Goal: Download file/media: Obtain a digital file from the website

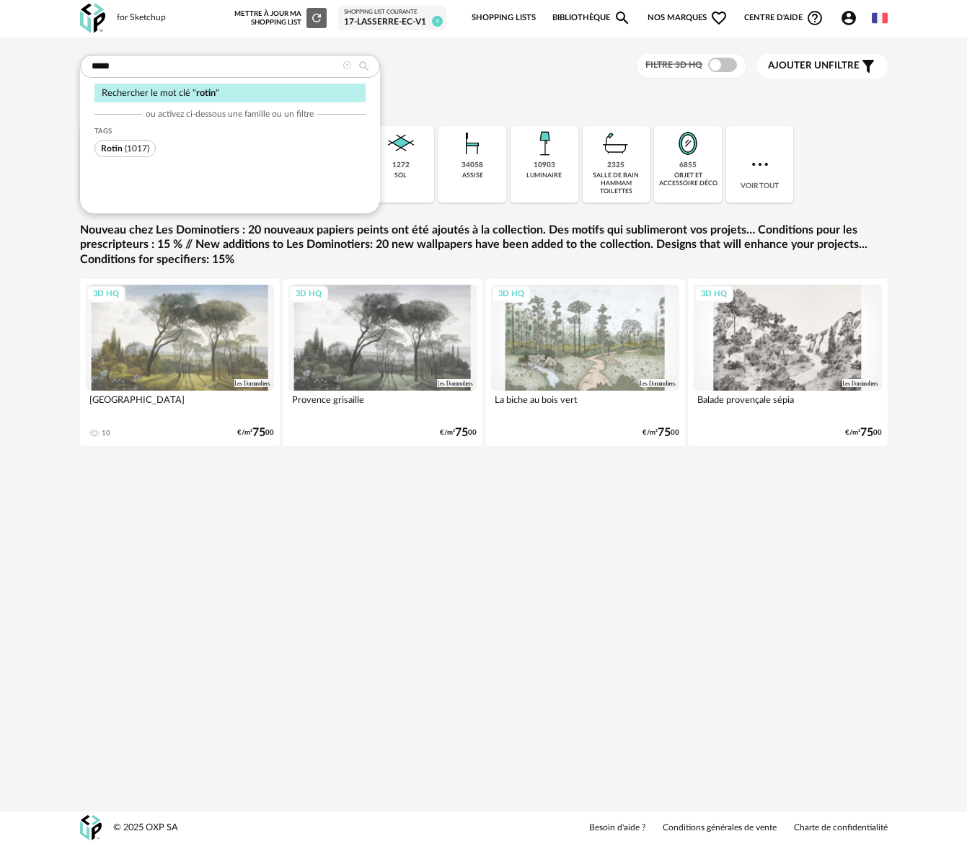
type input "*****"
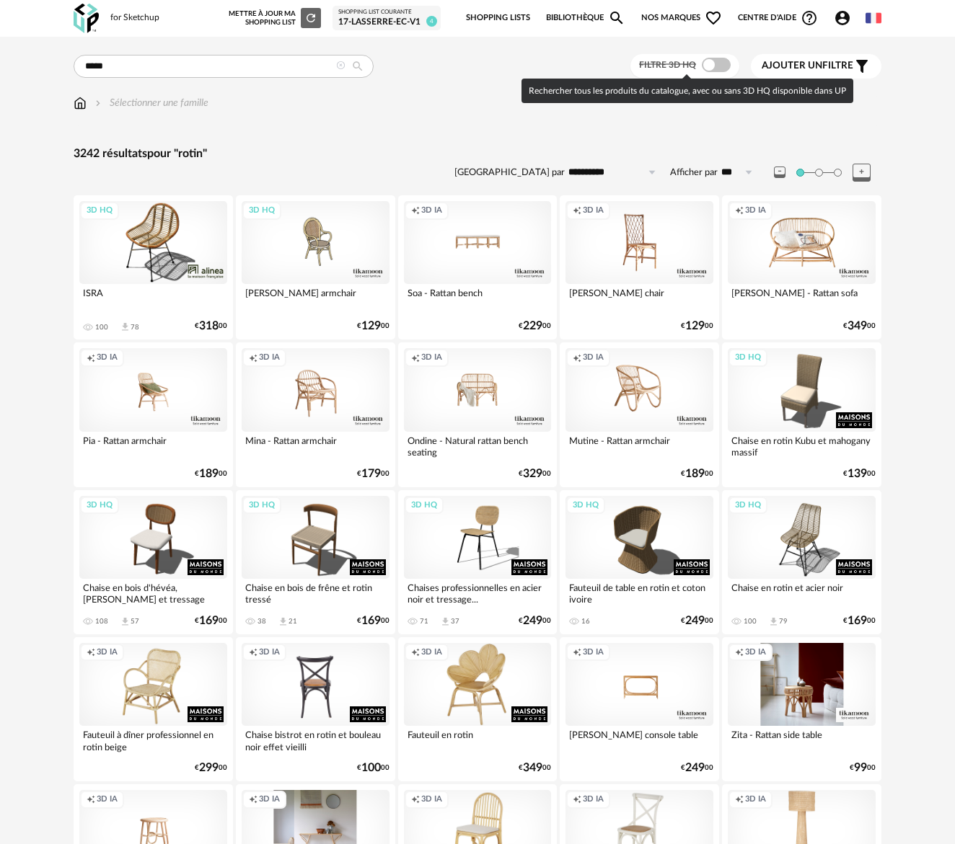
click at [706, 58] on div at bounding box center [715, 65] width 29 height 14
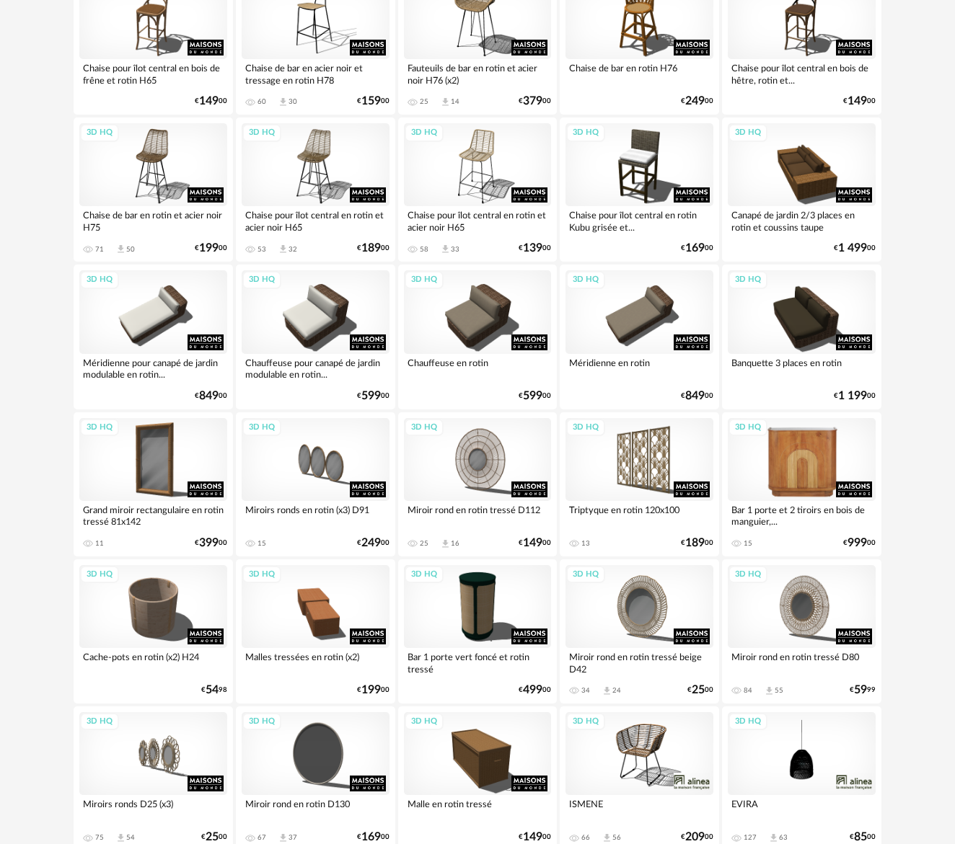
scroll to position [1586, 0]
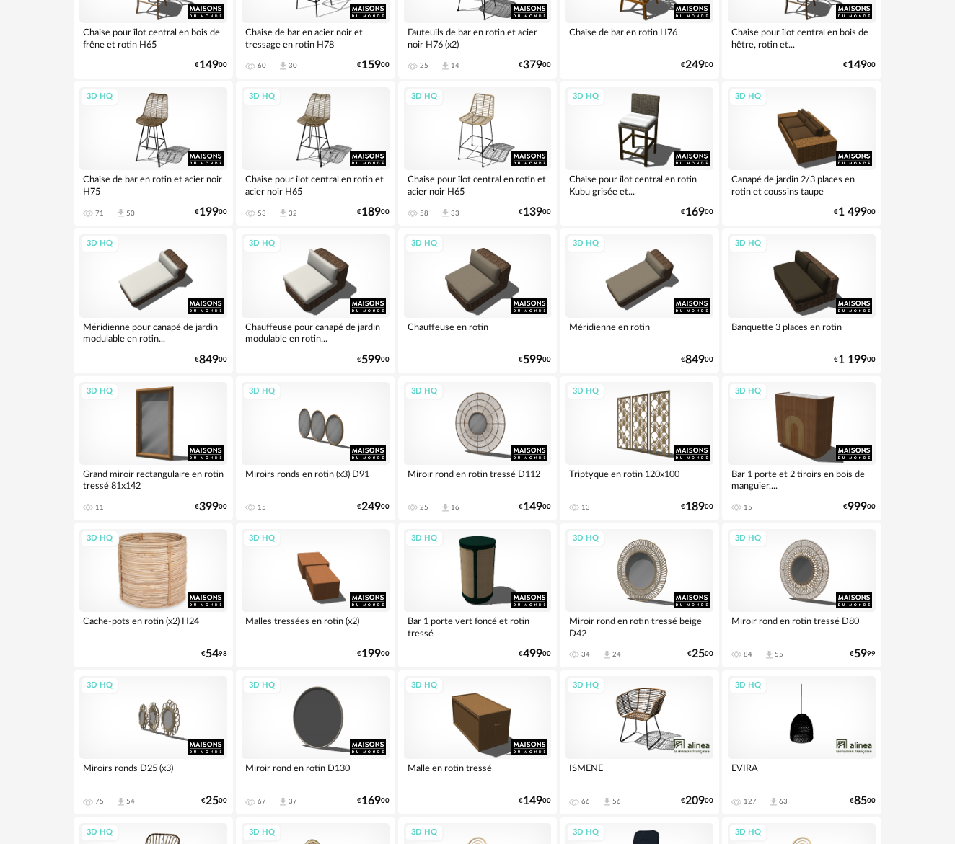
click at [198, 575] on div "3D HQ" at bounding box center [153, 570] width 148 height 83
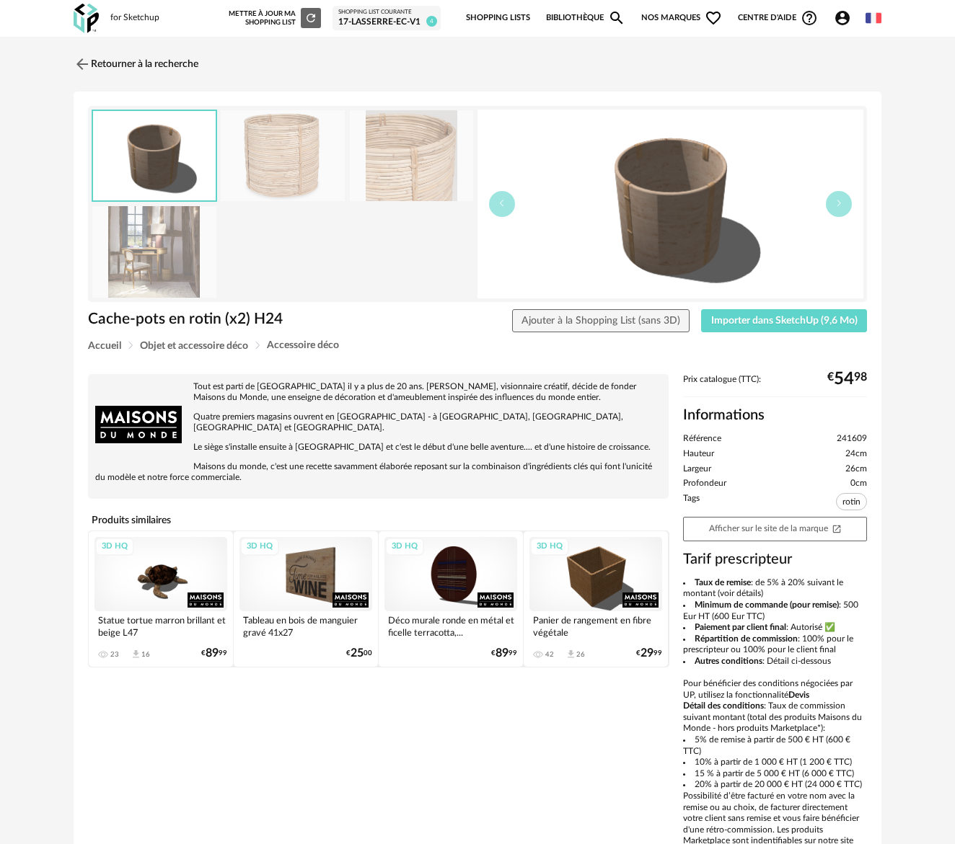
click at [351, 151] on img at bounding box center [412, 156] width 124 height 92
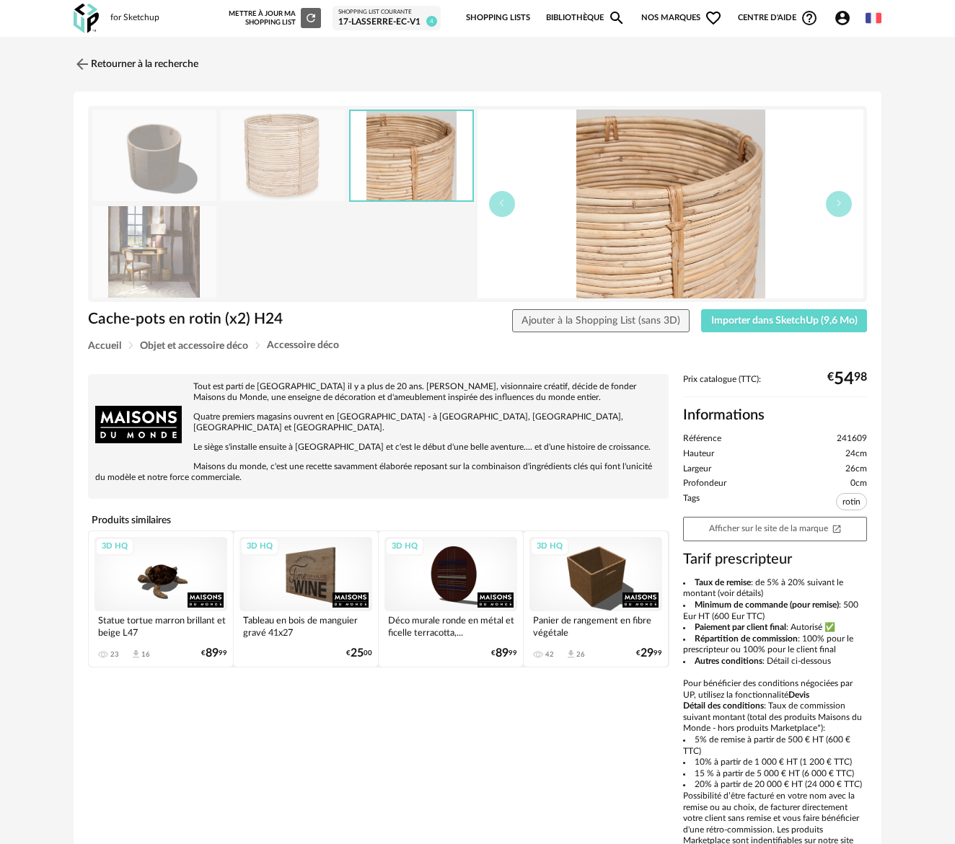
click at [137, 151] on img at bounding box center [154, 156] width 124 height 92
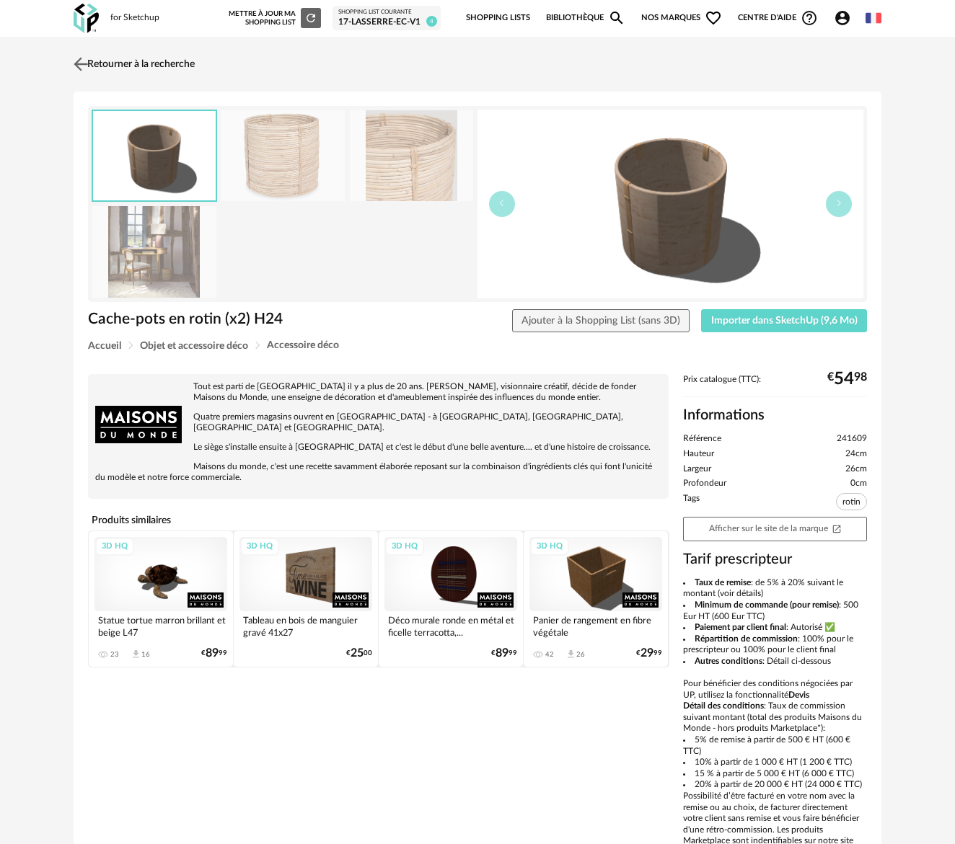
click at [74, 59] on img at bounding box center [81, 63] width 21 height 21
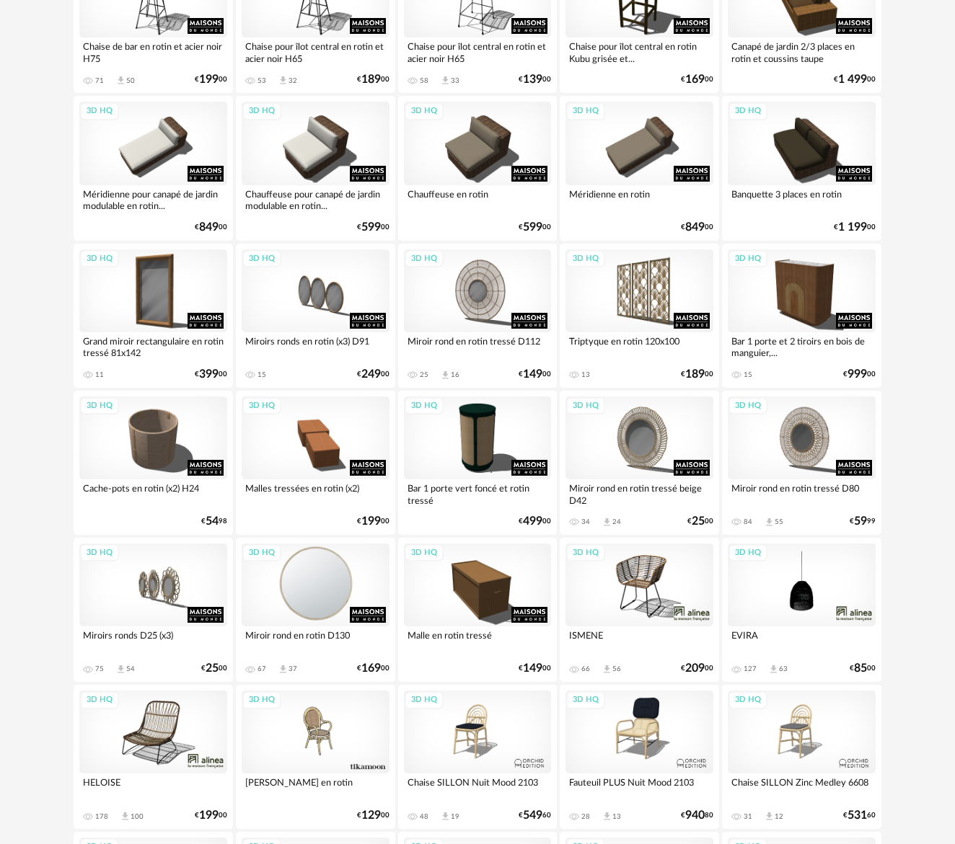
scroll to position [1730, 0]
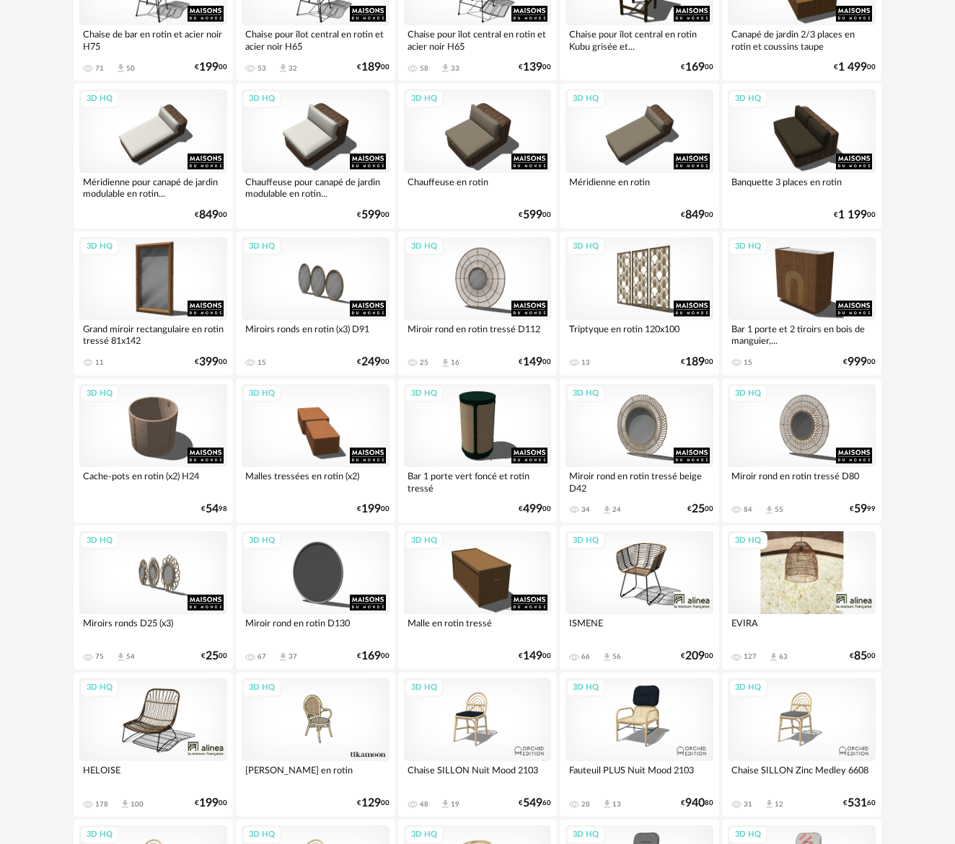
click at [805, 586] on div "3D HQ" at bounding box center [801, 572] width 148 height 83
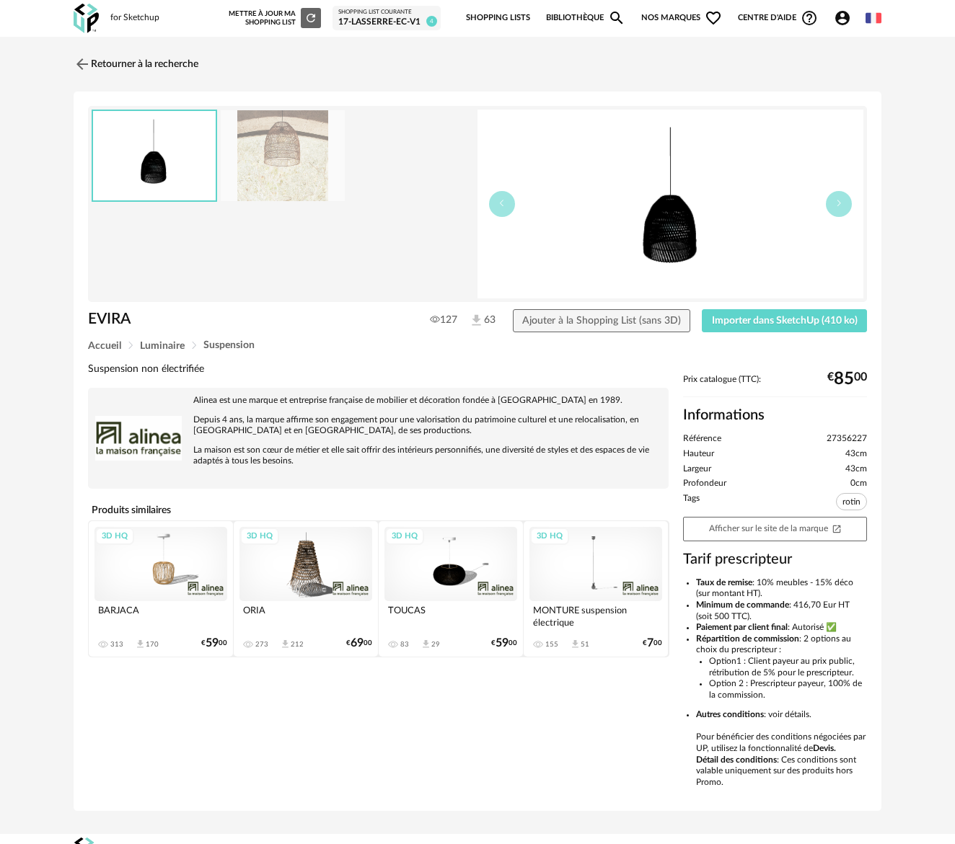
click at [274, 182] on img at bounding box center [283, 156] width 124 height 92
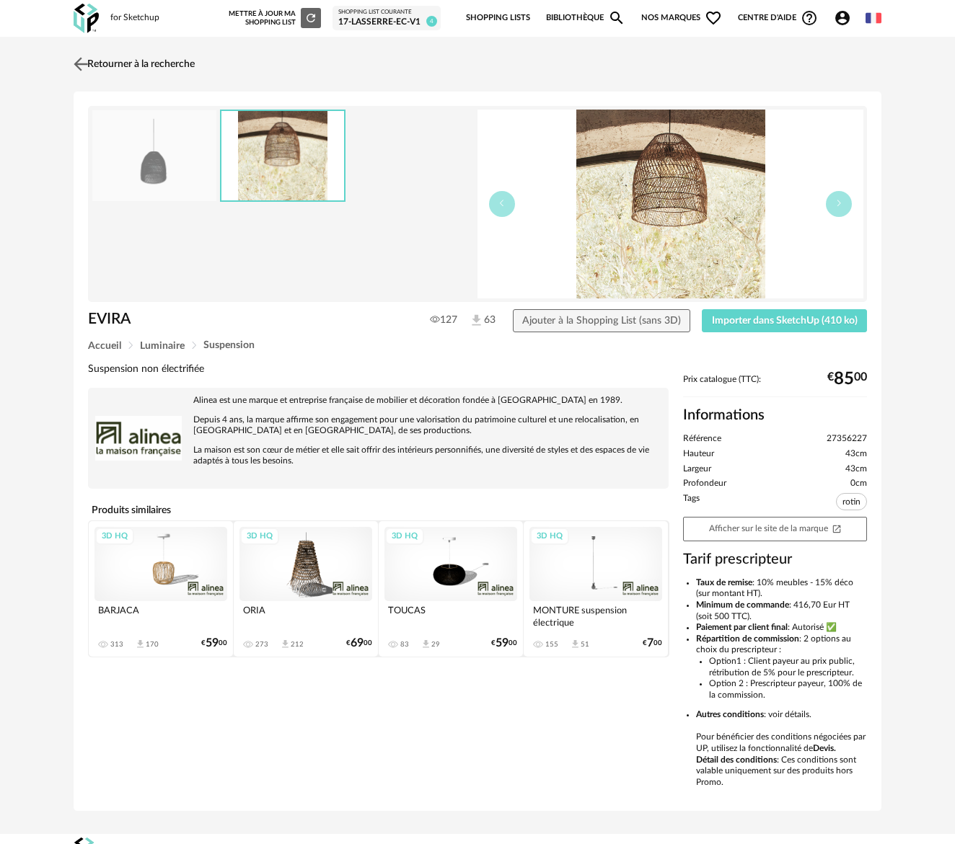
click at [122, 68] on link "Retourner à la recherche" at bounding box center [132, 64] width 125 height 32
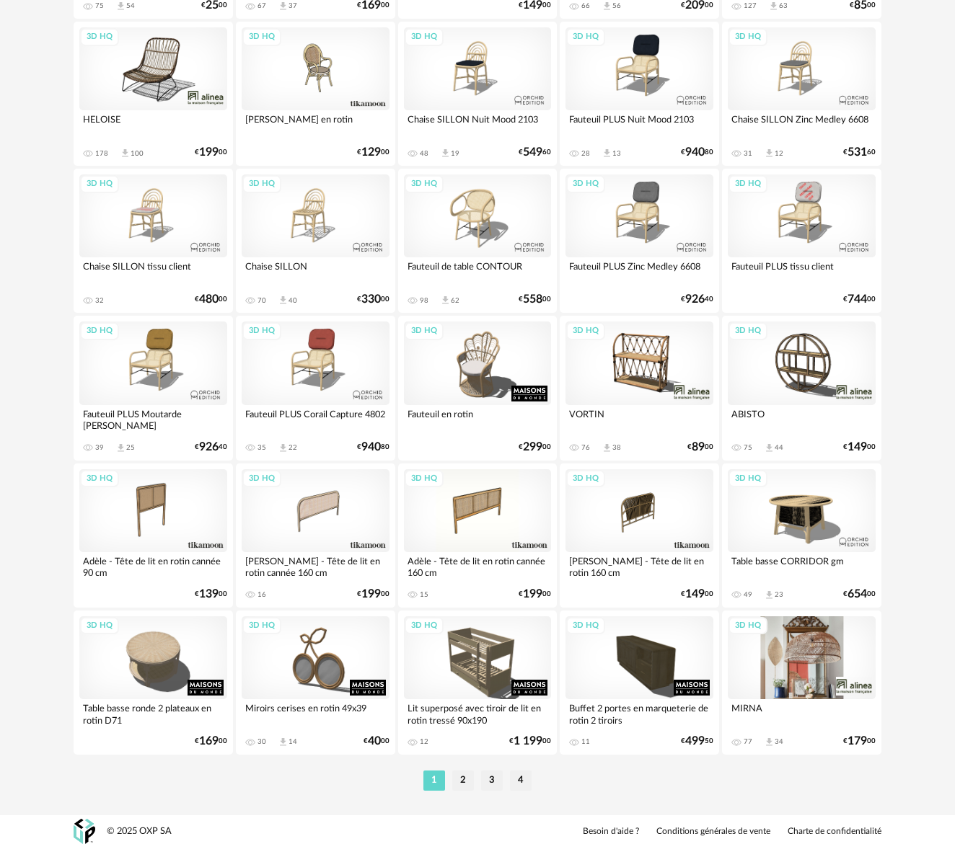
scroll to position [2385, 0]
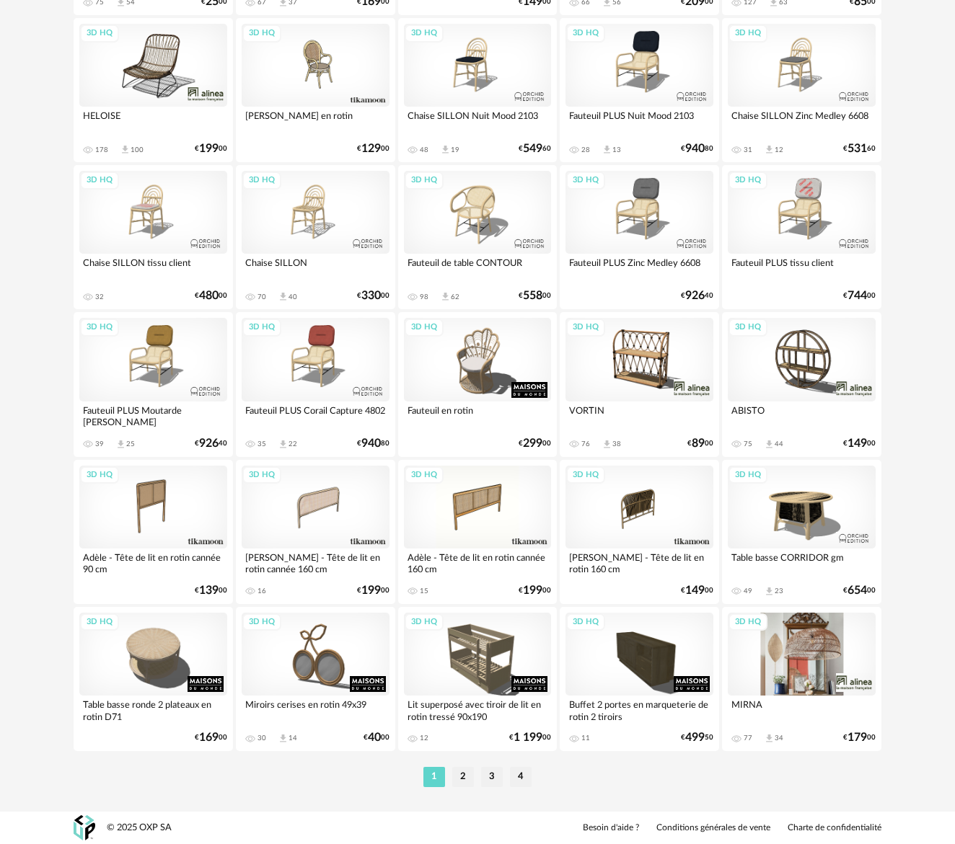
click at [771, 658] on div "3D HQ" at bounding box center [801, 654] width 148 height 83
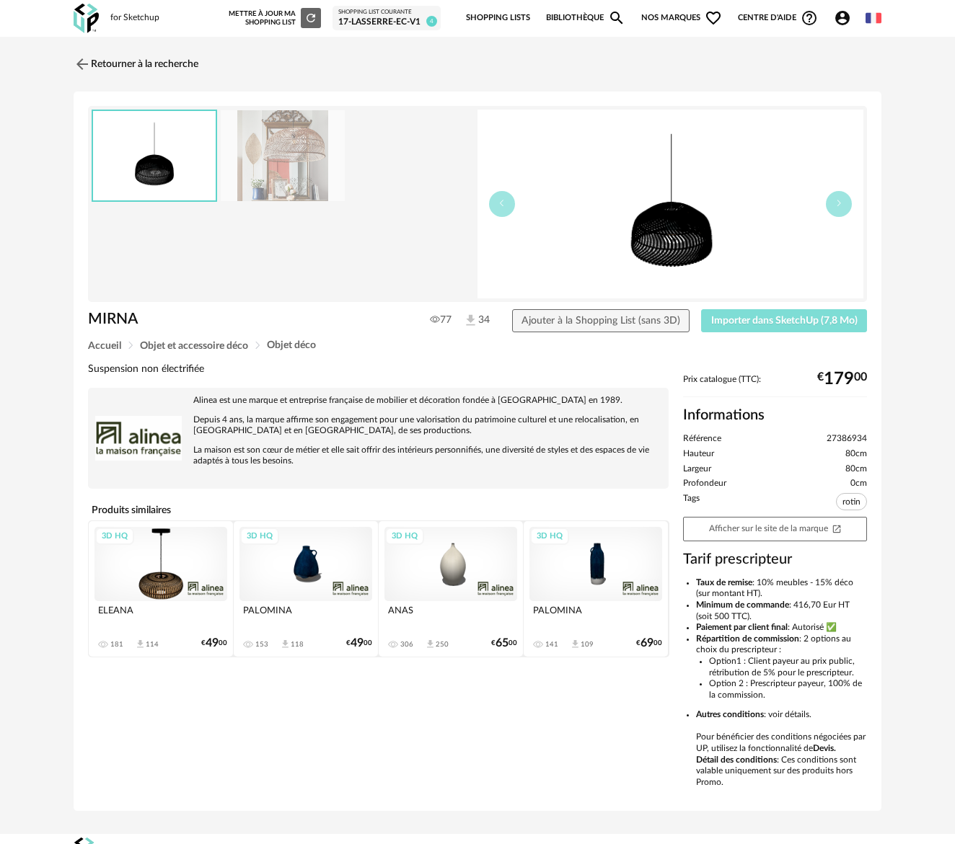
click at [711, 329] on button "Importer dans SketchUp (7,8 Mo)" at bounding box center [784, 320] width 166 height 23
click at [310, 586] on div "3D HQ" at bounding box center [305, 564] width 133 height 75
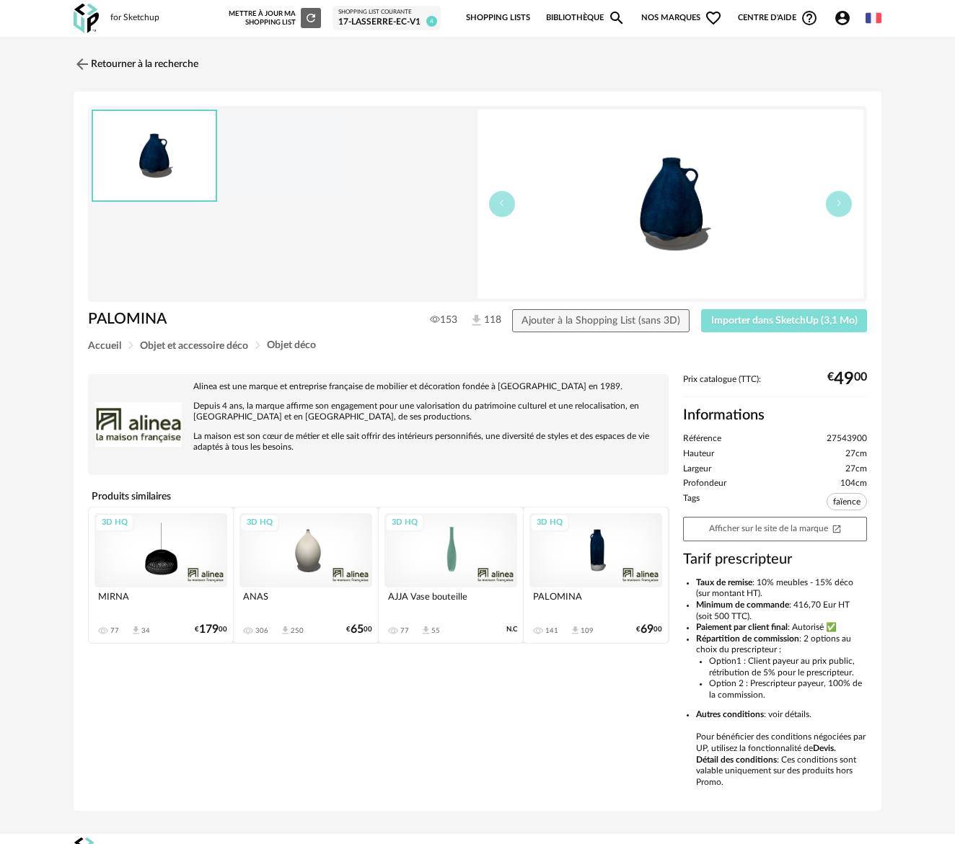
click at [762, 311] on button "Importer dans SketchUp (3,1 Mo)" at bounding box center [784, 320] width 166 height 23
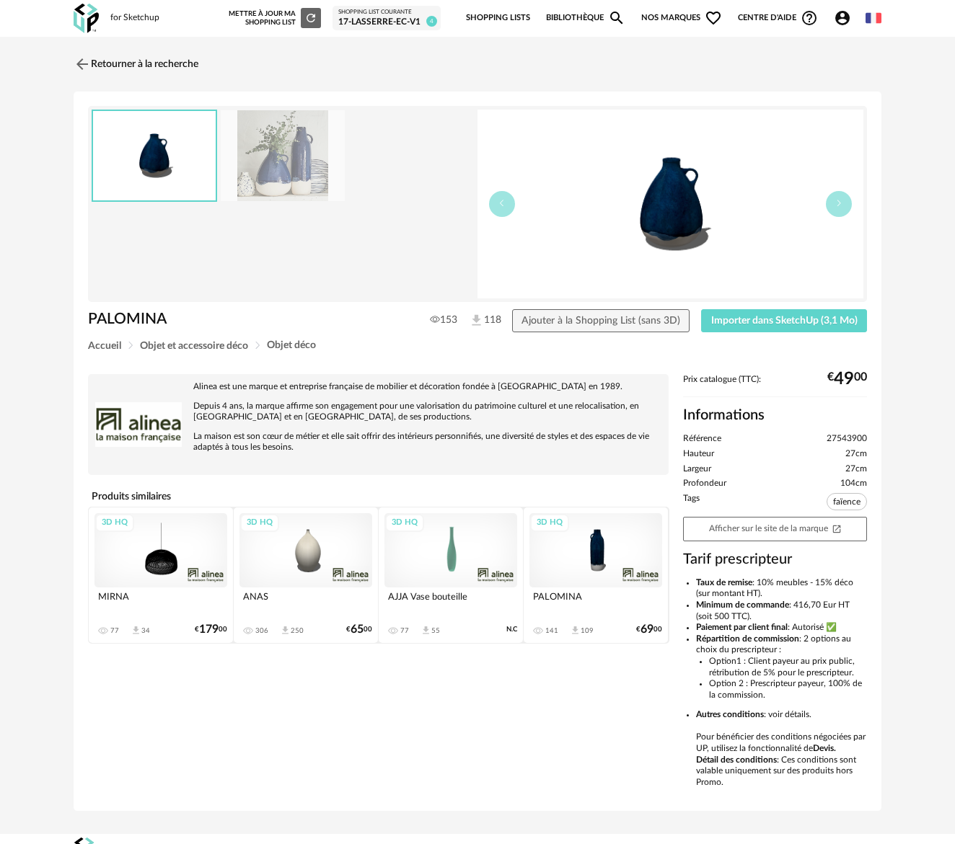
click at [332, 573] on div "3D HQ" at bounding box center [305, 550] width 133 height 75
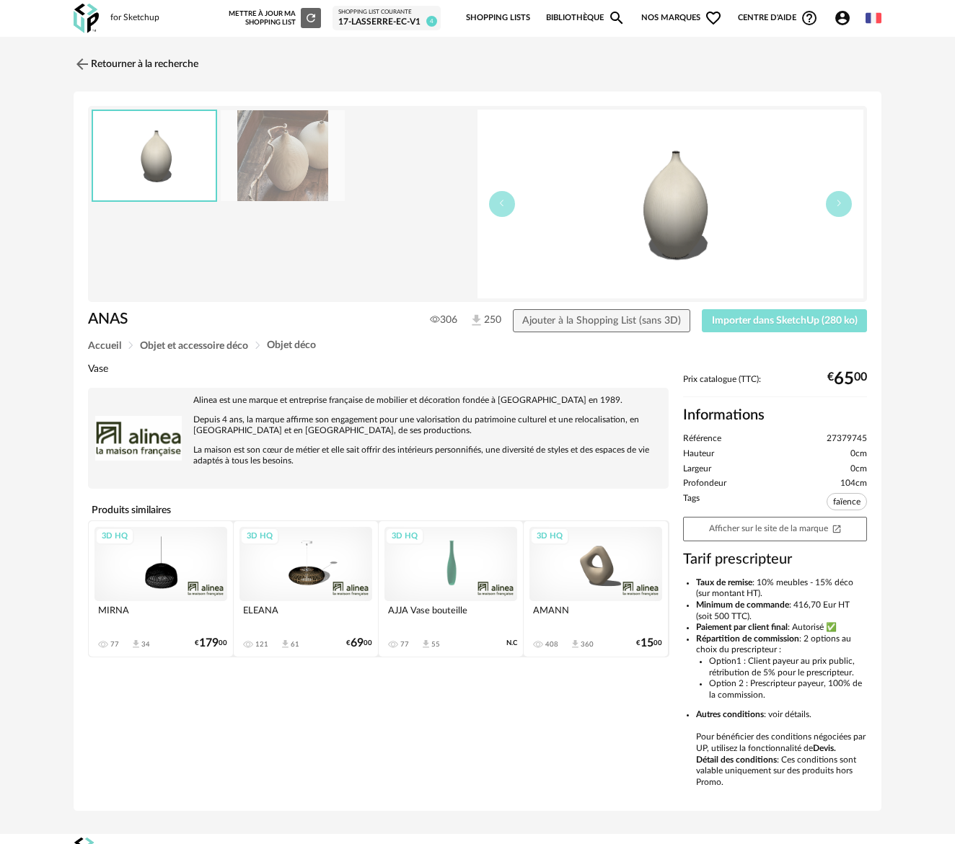
click at [734, 316] on span "Importer dans SketchUp (280 ko)" at bounding box center [785, 321] width 146 height 10
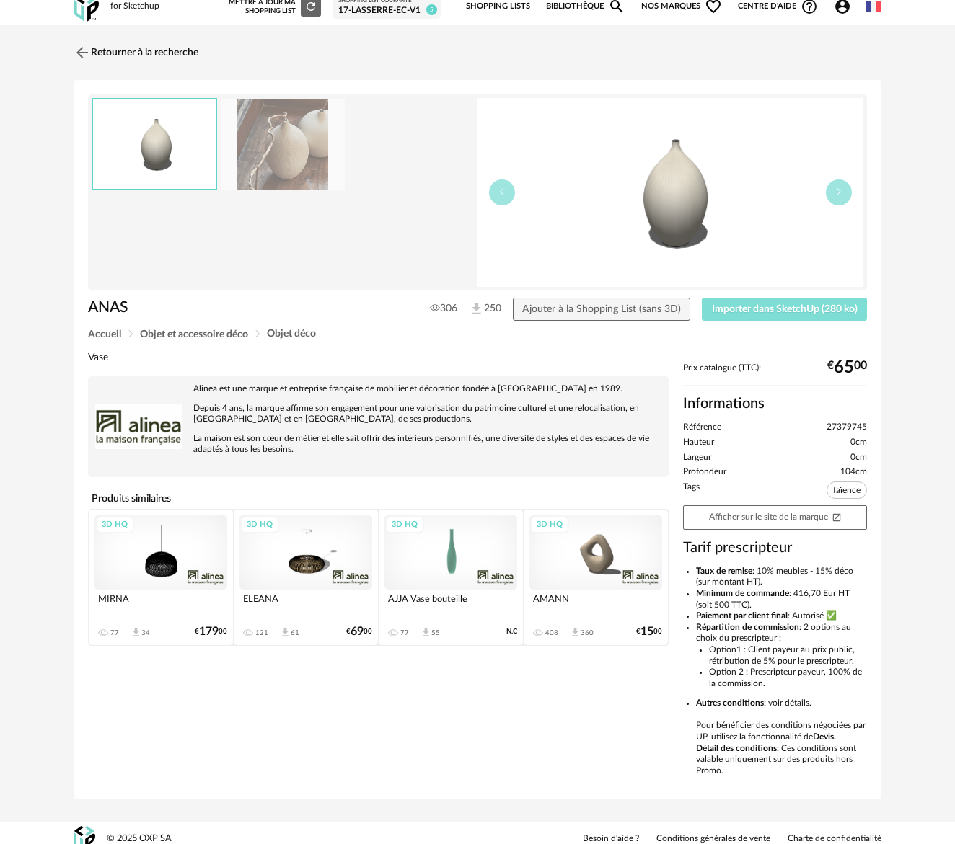
scroll to position [22, 0]
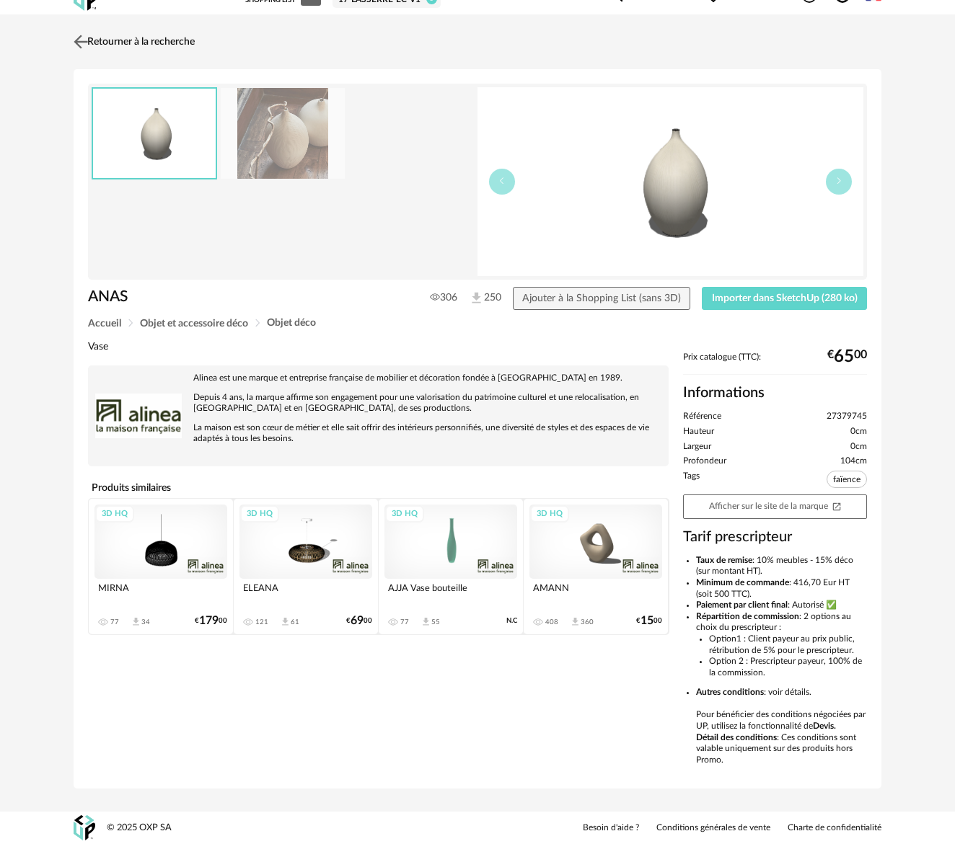
click at [141, 43] on link "Retourner à la recherche" at bounding box center [132, 42] width 125 height 32
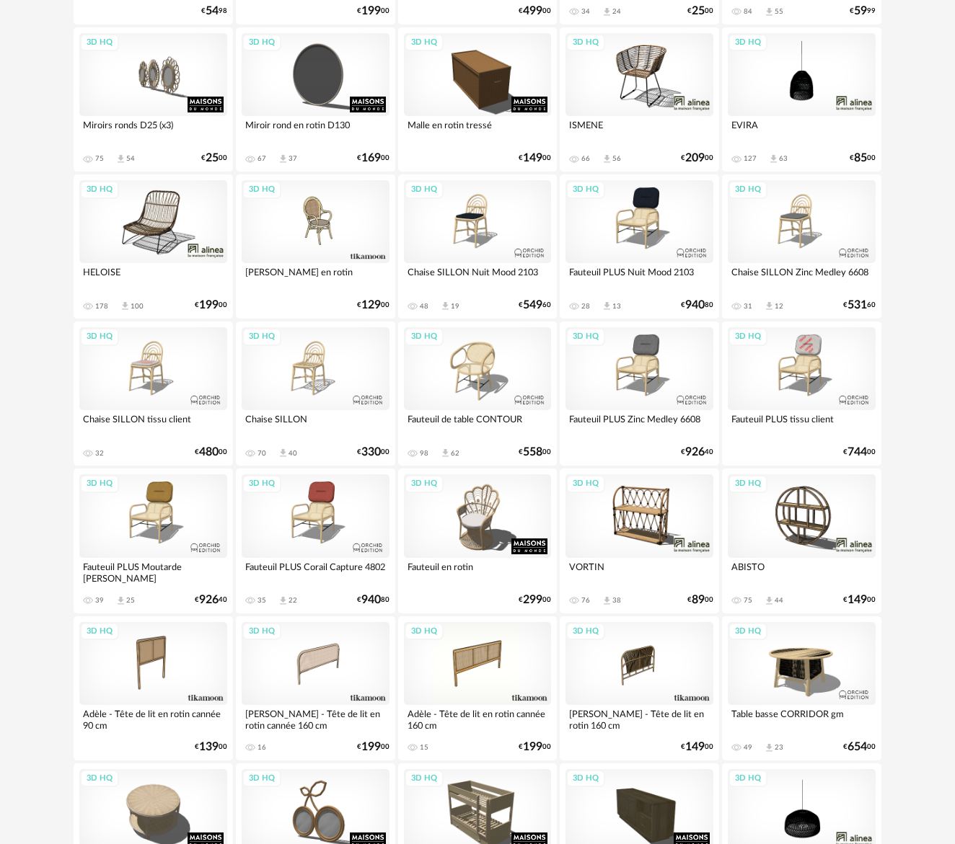
scroll to position [2385, 0]
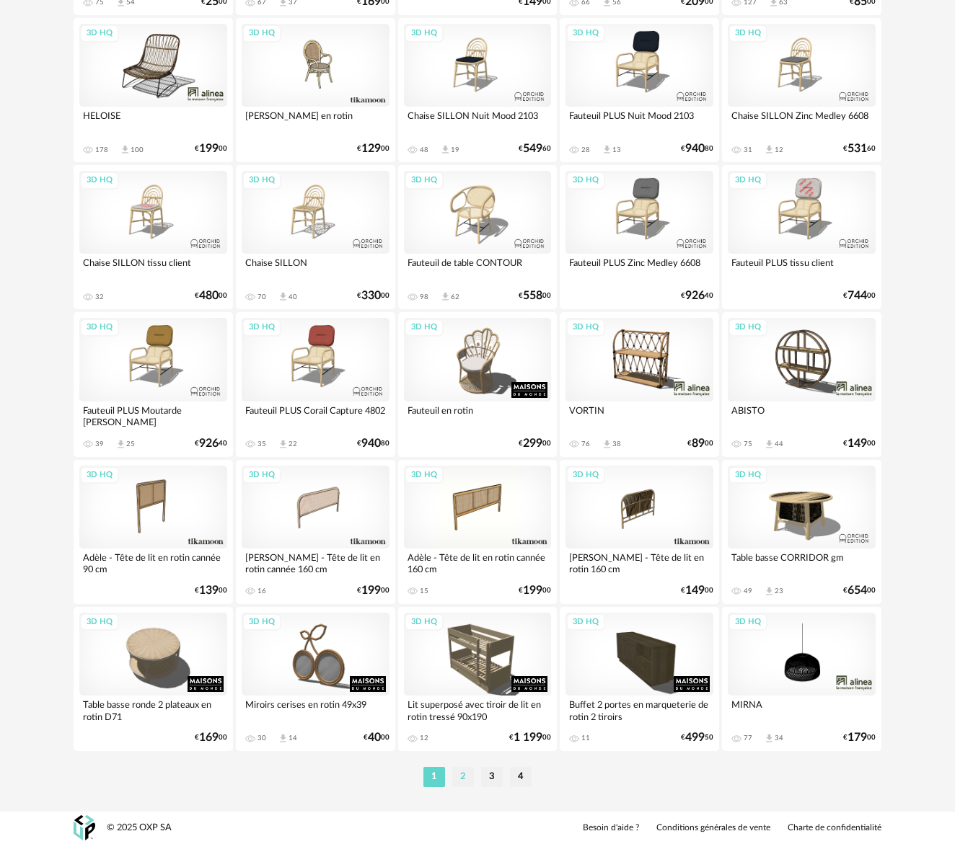
click at [456, 785] on li "2" at bounding box center [463, 777] width 22 height 20
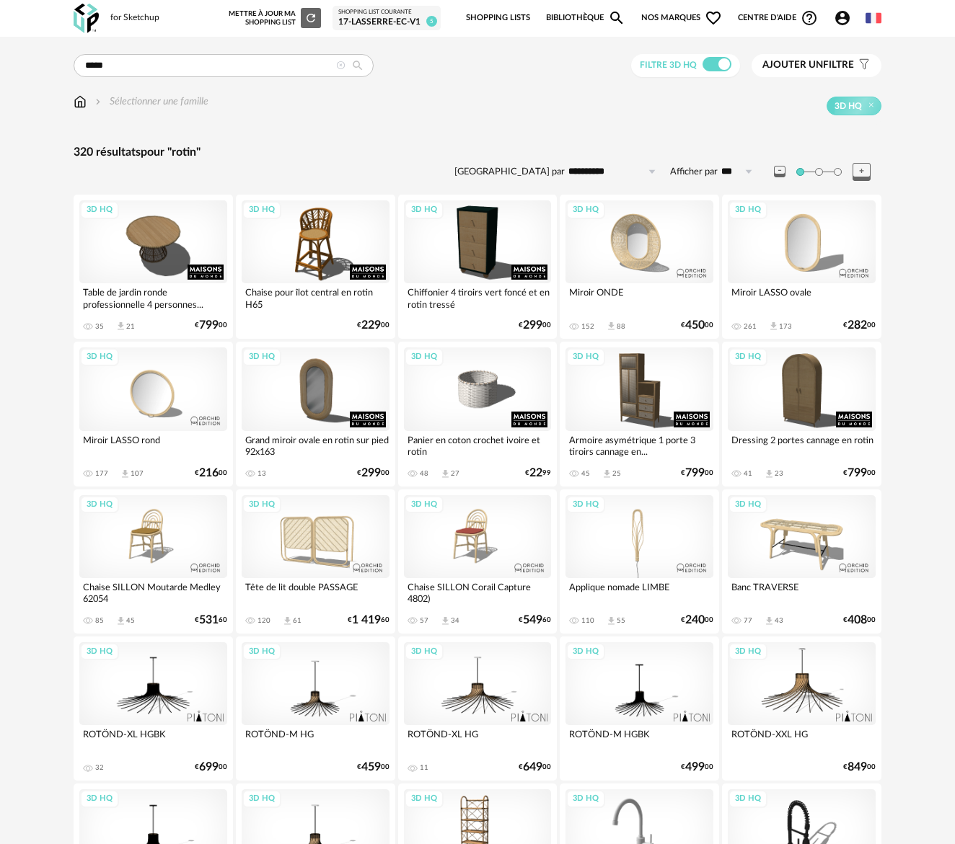
click at [635, 531] on div "3D HQ" at bounding box center [639, 536] width 148 height 83
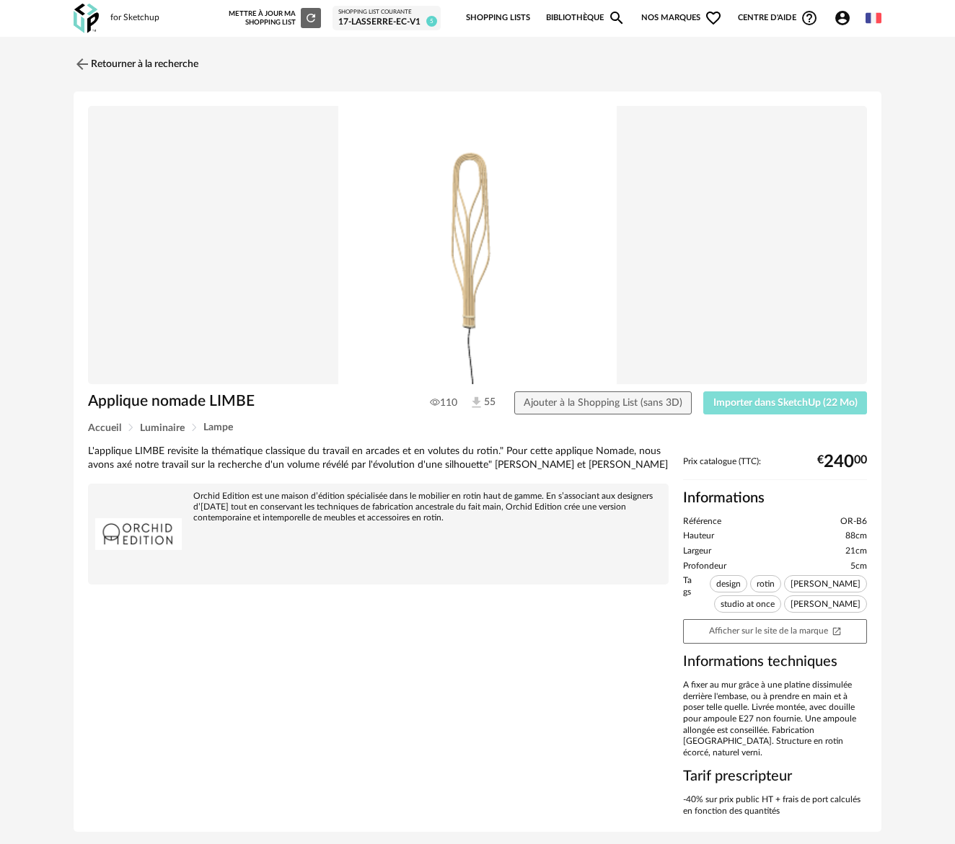
click at [742, 412] on button "Importer dans SketchUp (22 Mo)" at bounding box center [785, 402] width 164 height 23
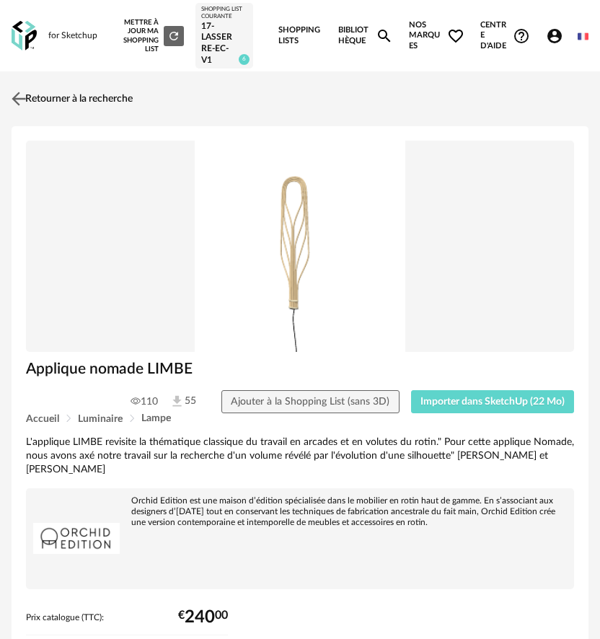
click at [121, 102] on link "Retourner à la recherche" at bounding box center [70, 99] width 125 height 32
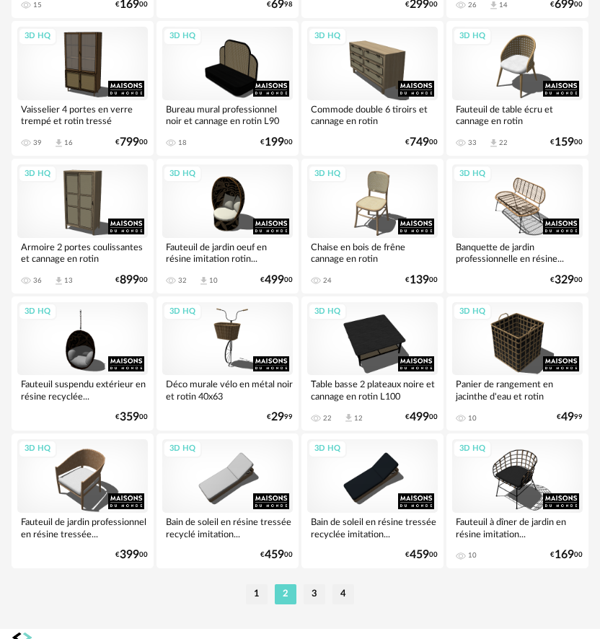
scroll to position [3120, 0]
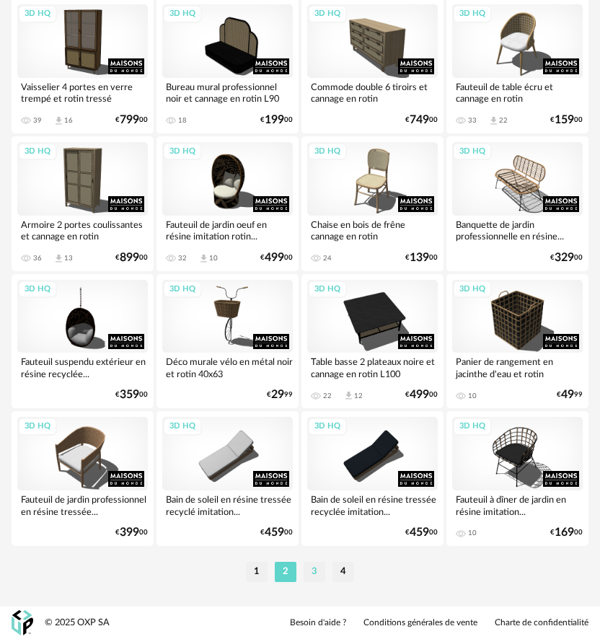
click at [319, 570] on li "3" at bounding box center [315, 572] width 22 height 20
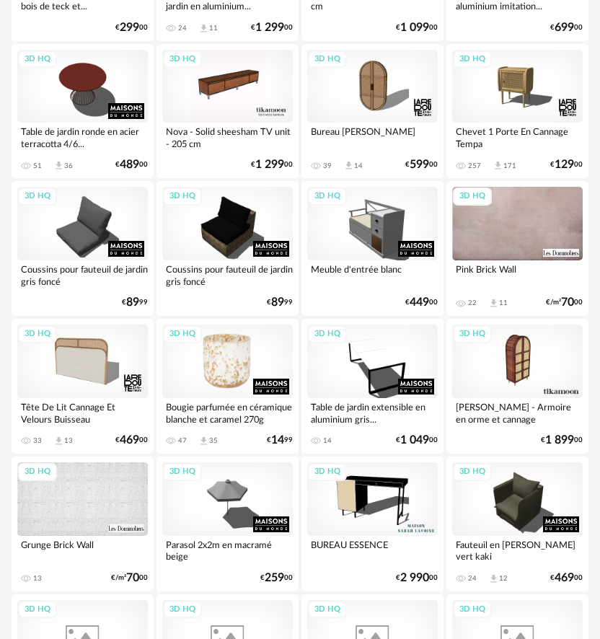
scroll to position [2668, 0]
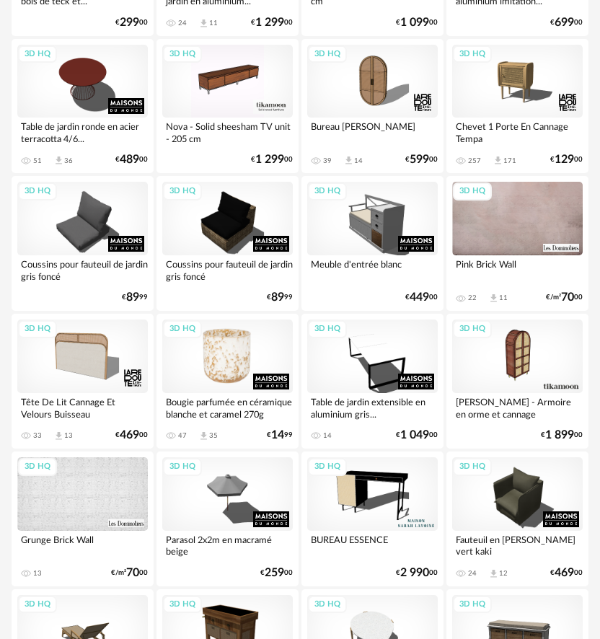
click at [190, 353] on div "3D HQ" at bounding box center [227, 356] width 130 height 74
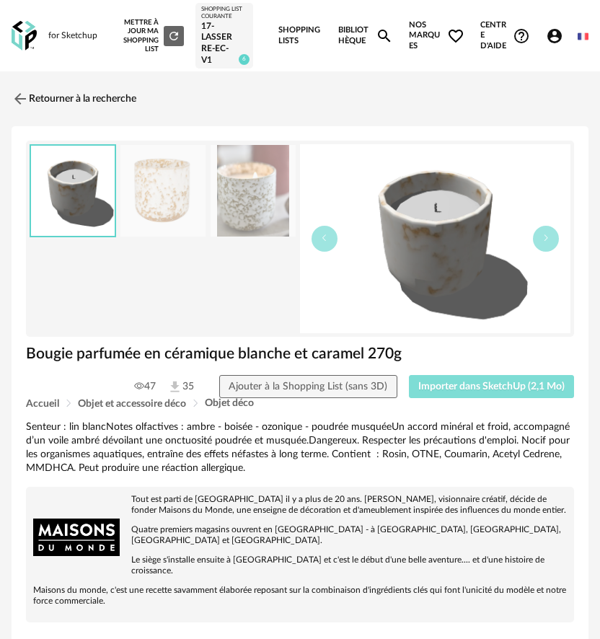
click at [456, 385] on span "Importer dans SketchUp (2,1 Mo)" at bounding box center [491, 386] width 146 height 10
click at [64, 99] on link "Retourner à la recherche" at bounding box center [70, 99] width 125 height 32
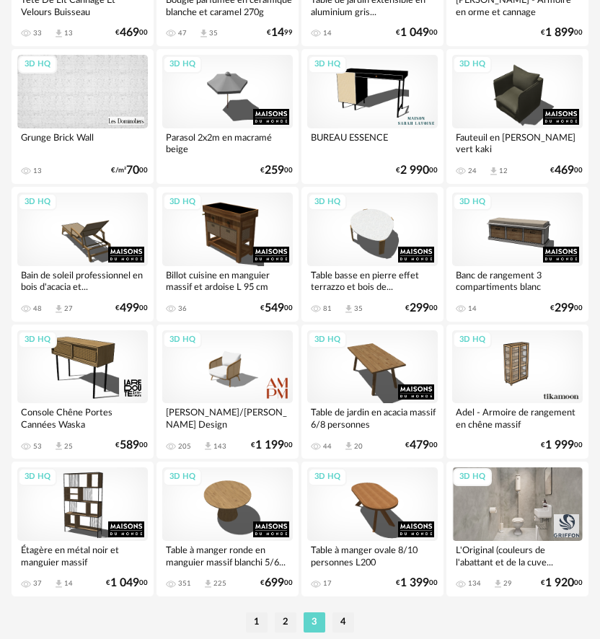
scroll to position [3120, 0]
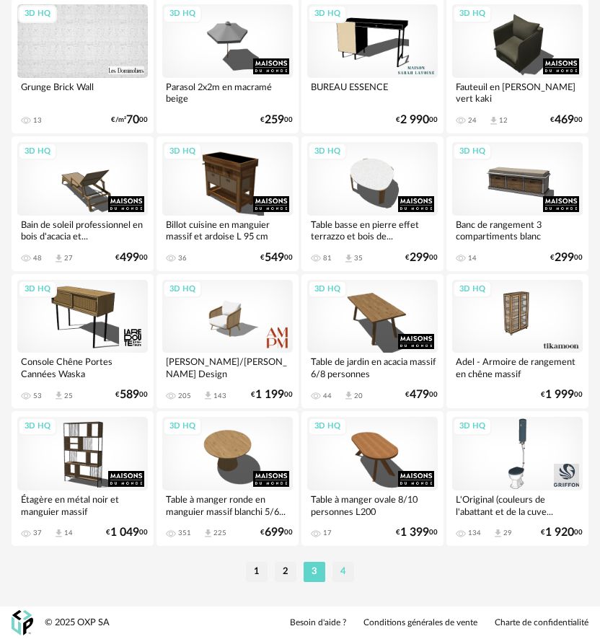
click at [337, 572] on li "4" at bounding box center [343, 572] width 22 height 20
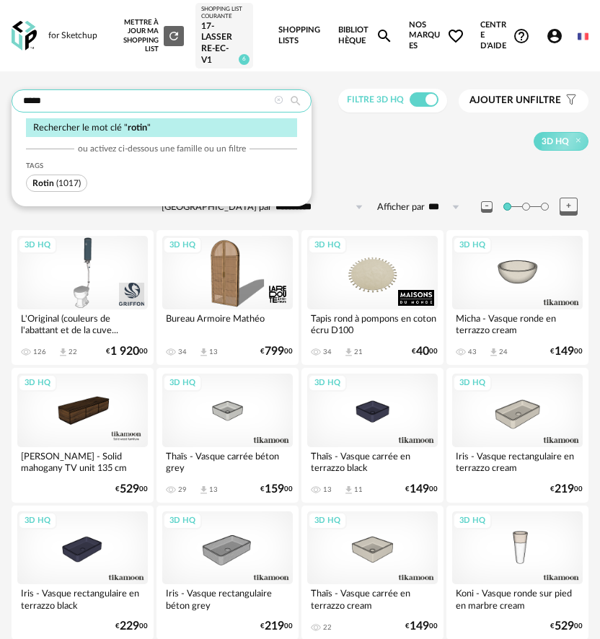
drag, startPoint x: 242, startPoint y: 97, endPoint x: -487, endPoint y: 43, distance: 730.9
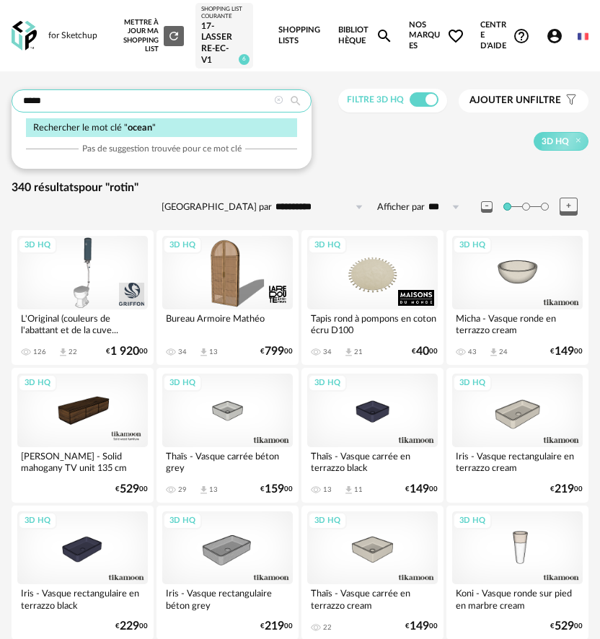
type input "*****"
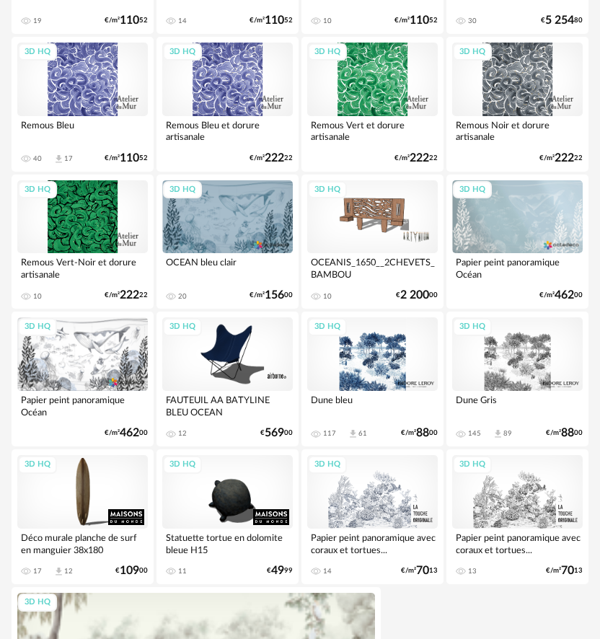
scroll to position [577, 0]
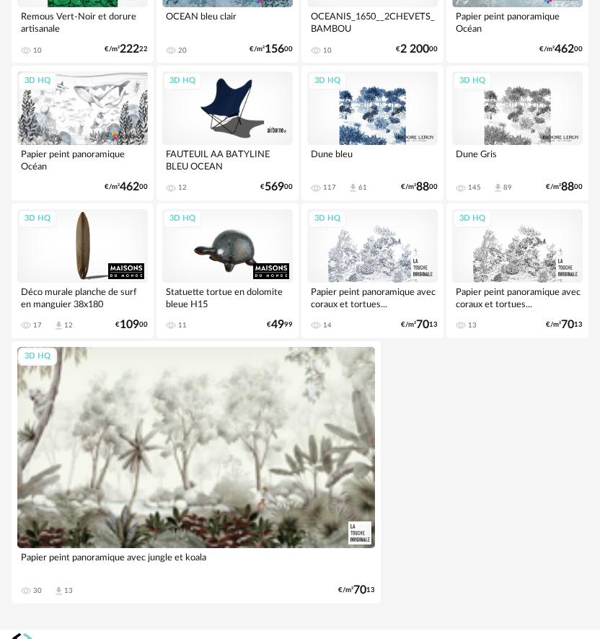
click at [217, 260] on div "3D HQ" at bounding box center [227, 246] width 130 height 74
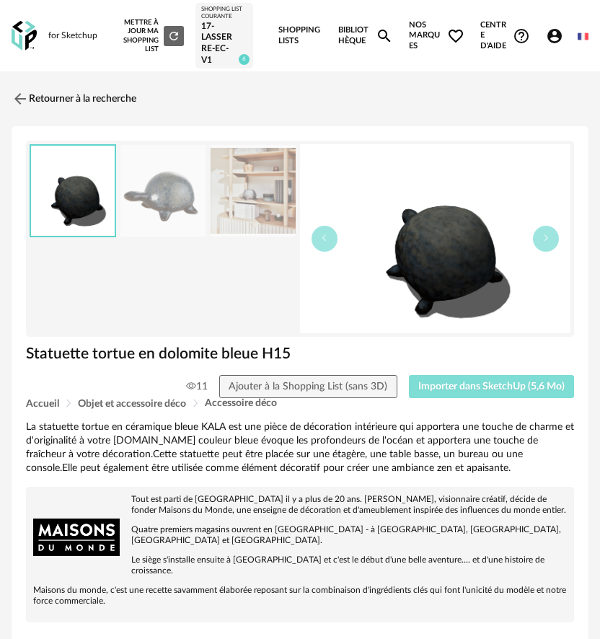
click at [435, 393] on button "Importer dans SketchUp (5,6 Mo)" at bounding box center [492, 386] width 166 height 23
click at [176, 99] on div "Retourner à la recherche" at bounding box center [300, 99] width 577 height 32
click at [109, 96] on link "Retourner à la recherche" at bounding box center [70, 99] width 125 height 32
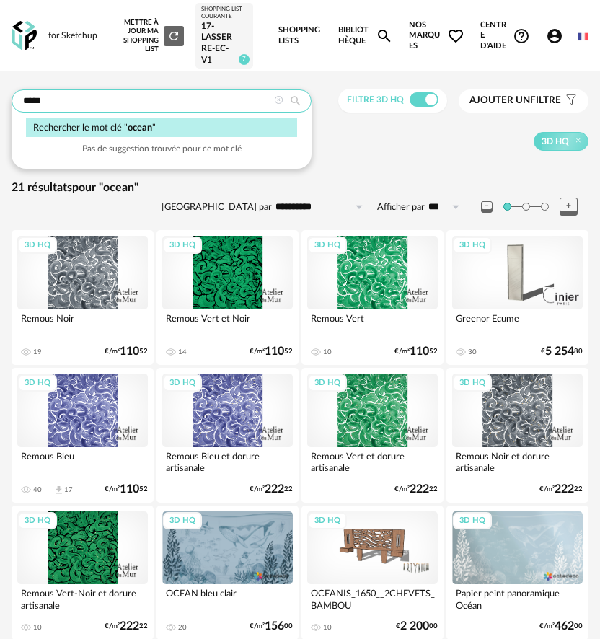
drag, startPoint x: 102, startPoint y: 101, endPoint x: -199, endPoint y: 45, distance: 306.6
click at [0, 45] on html "**********" at bounding box center [300, 619] width 600 height 1239
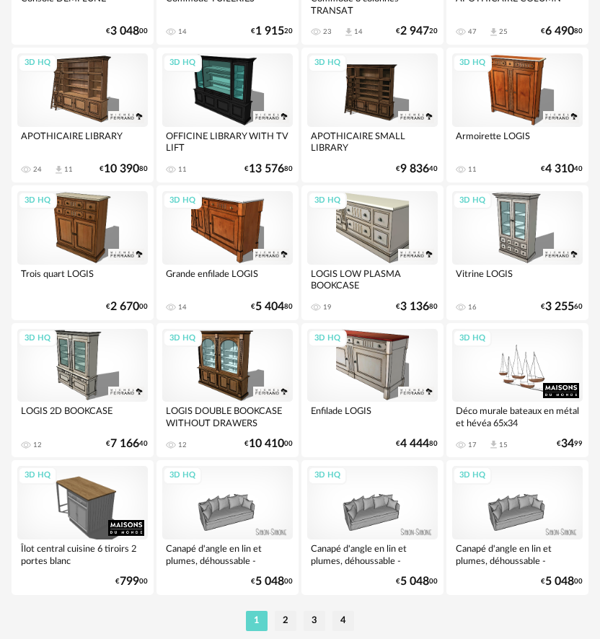
scroll to position [3120, 0]
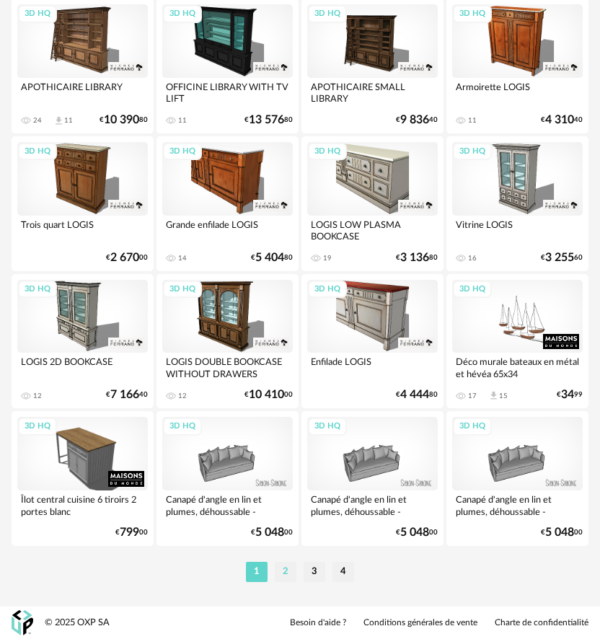
type input "***"
click at [288, 576] on li "2" at bounding box center [286, 572] width 22 height 20
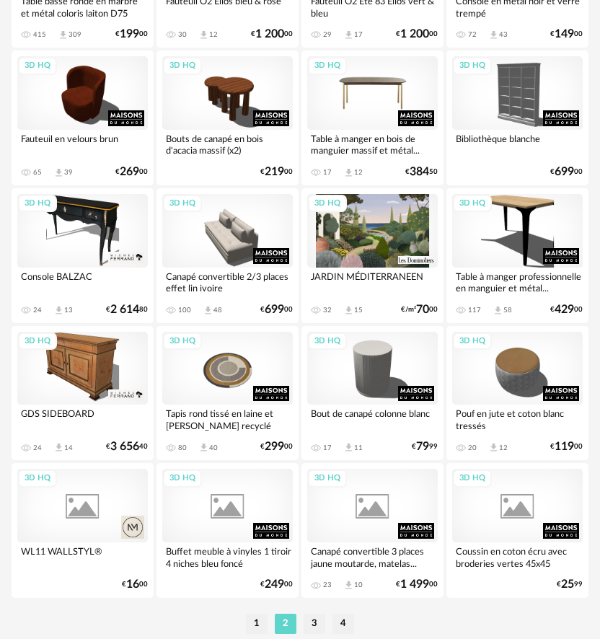
scroll to position [3120, 0]
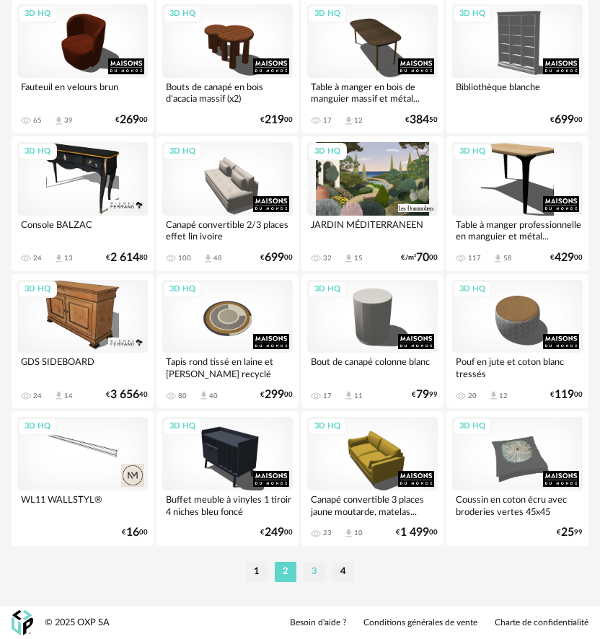
click at [308, 575] on li "3" at bounding box center [315, 572] width 22 height 20
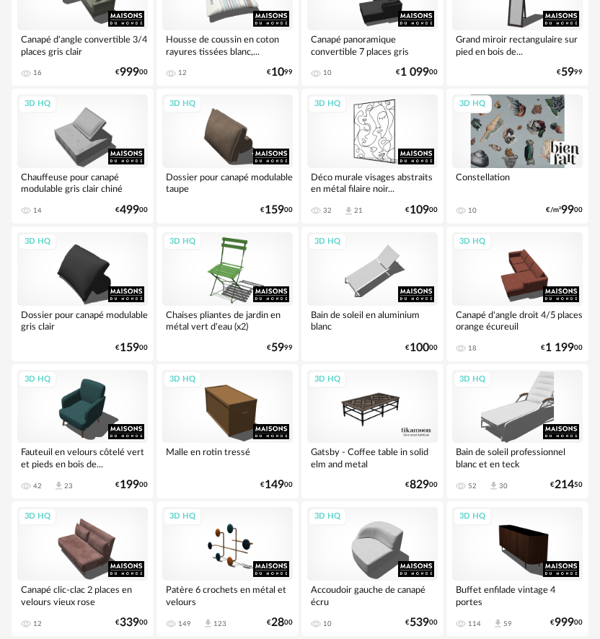
scroll to position [1514, 0]
